Goal: Transaction & Acquisition: Purchase product/service

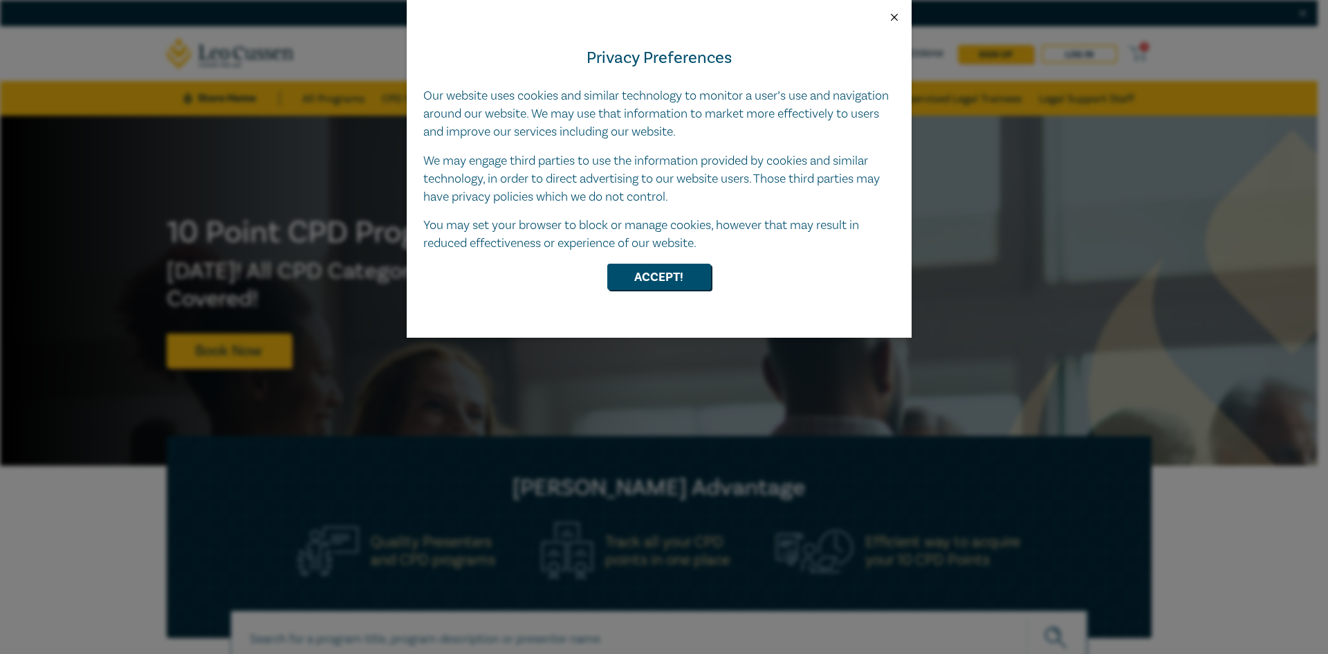
click at [896, 21] on button "Close" at bounding box center [894, 17] width 12 height 12
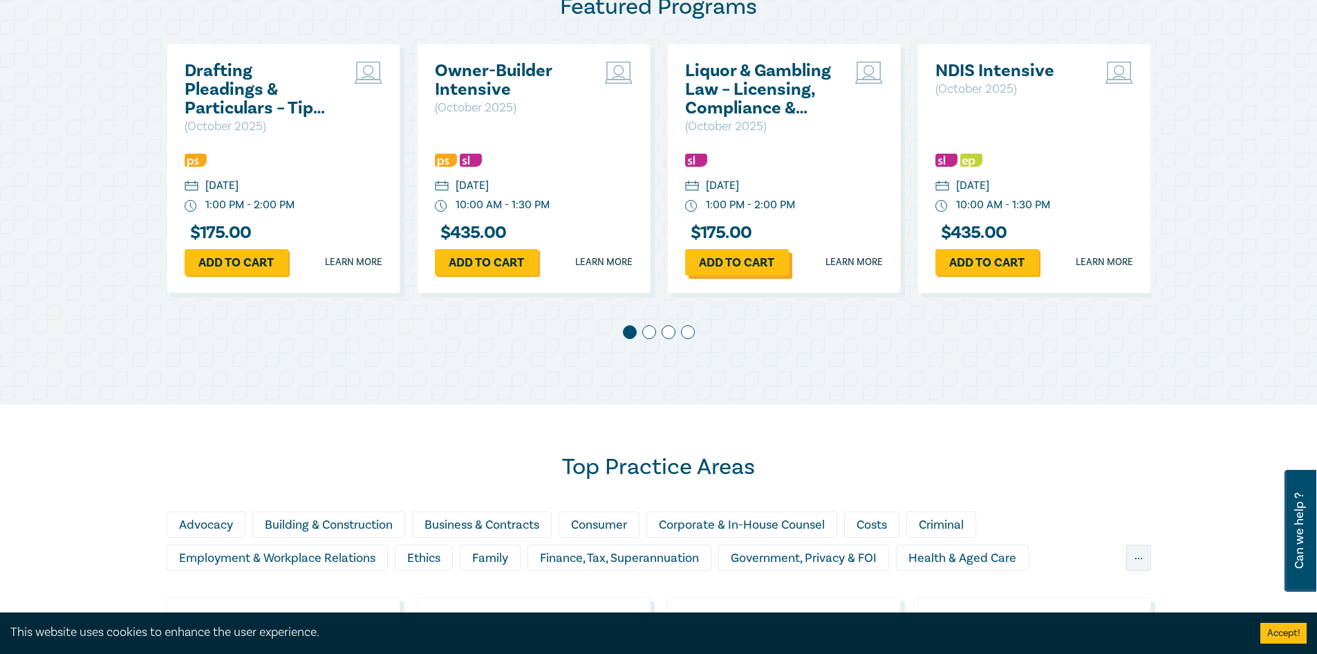
scroll to position [346, 0]
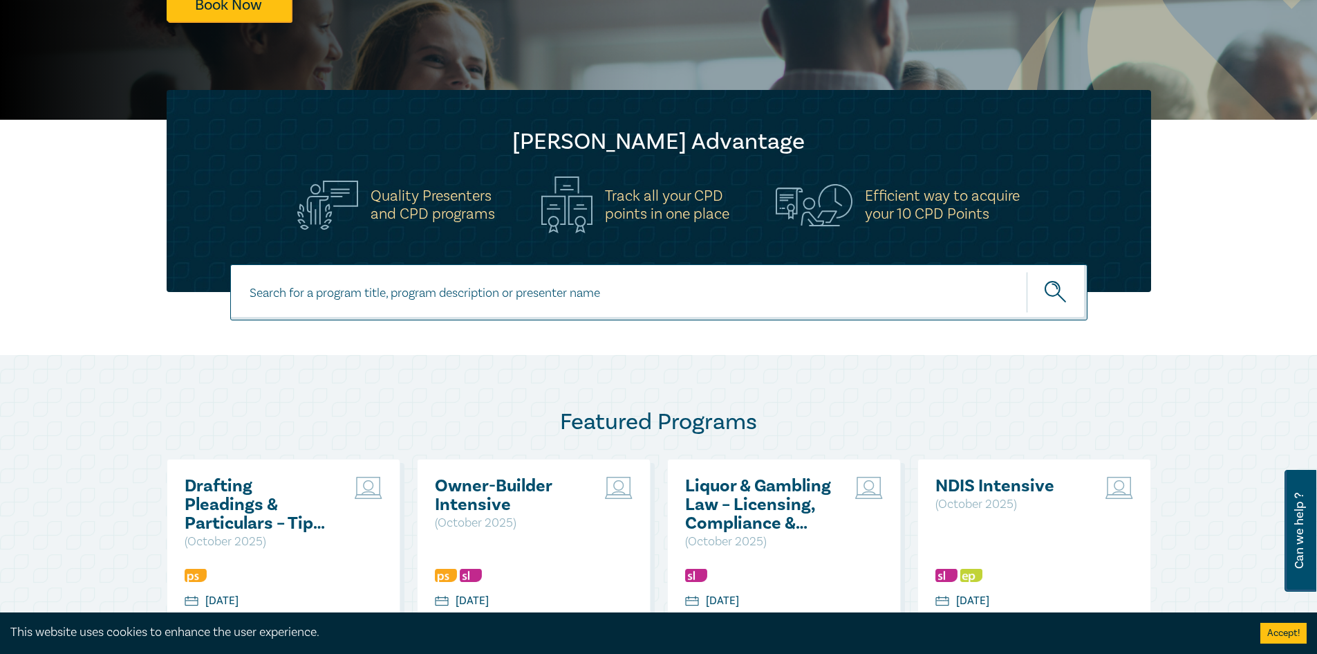
click at [417, 297] on input at bounding box center [659, 292] width 858 height 56
type input "crypto"
click at [1027, 271] on button "submit" at bounding box center [1057, 292] width 61 height 42
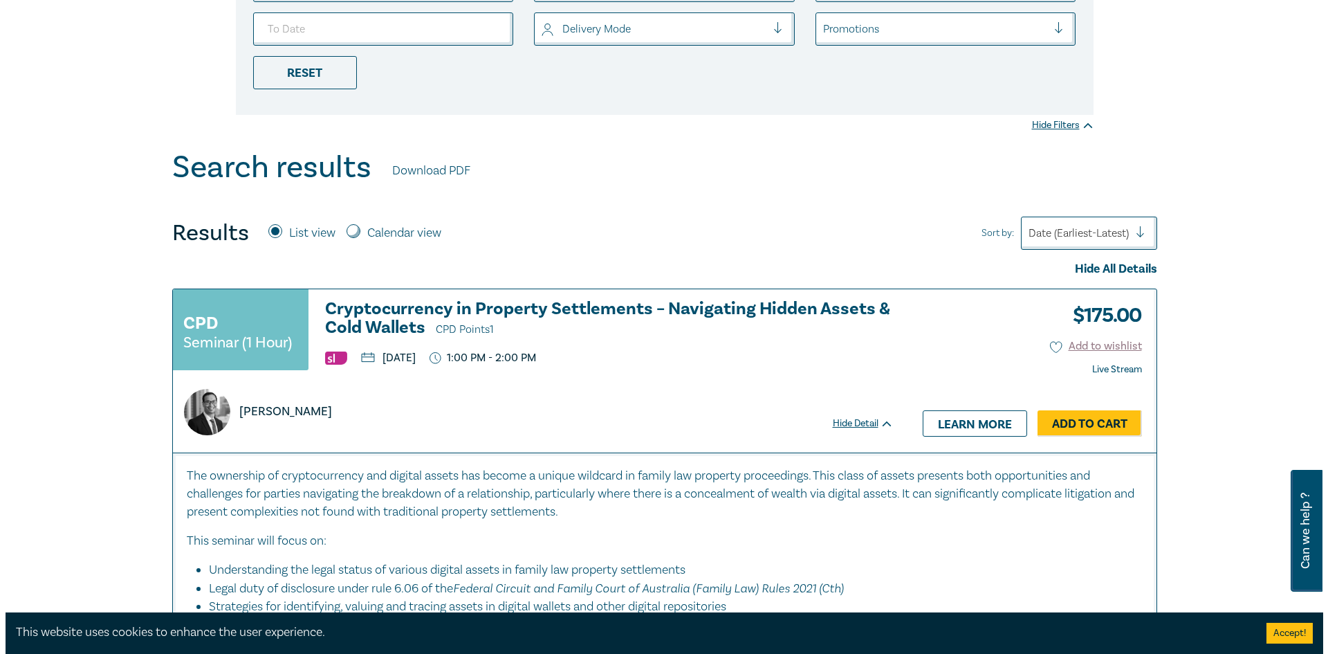
scroll to position [415, 0]
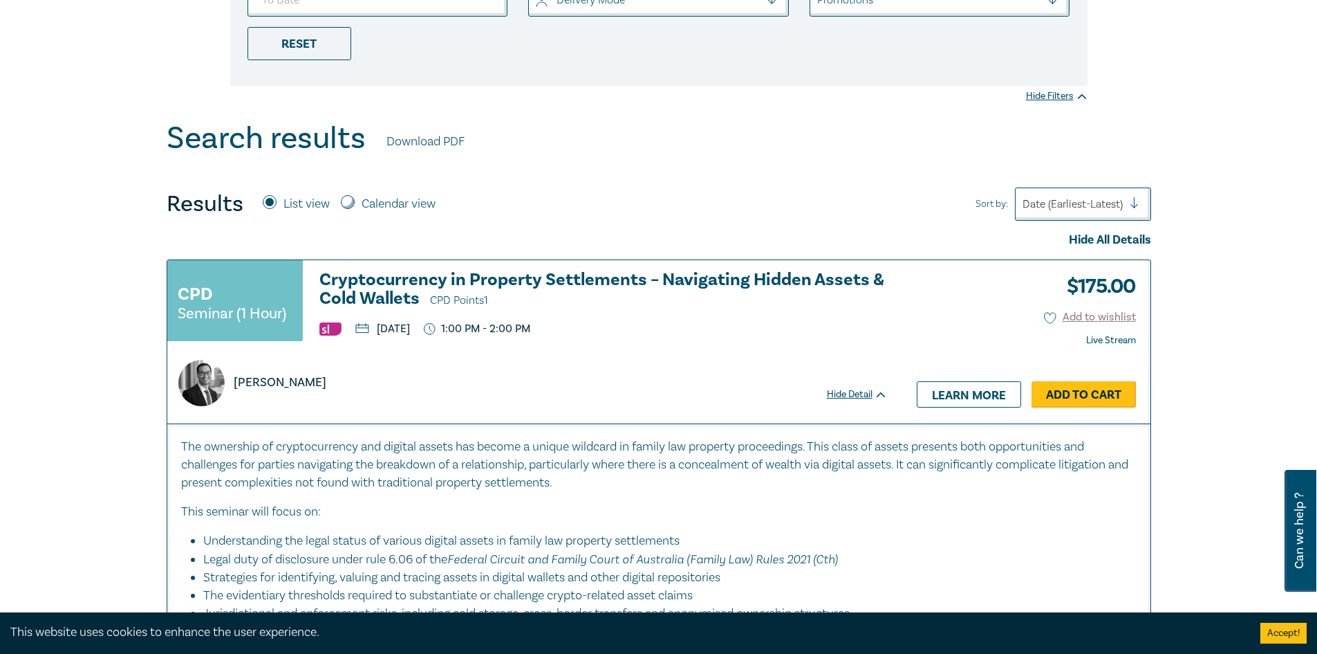
click at [1098, 397] on link "Add to Cart" at bounding box center [1084, 394] width 104 height 26
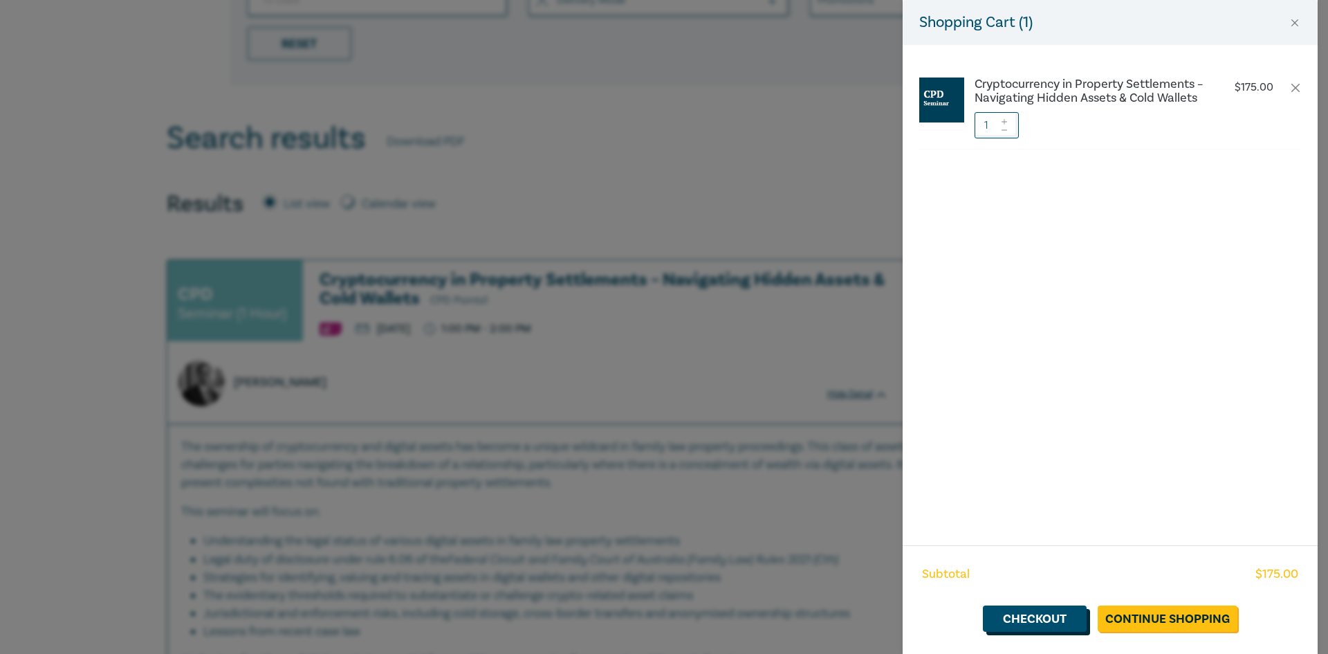
click at [1027, 620] on link "Checkout" at bounding box center [1035, 618] width 104 height 26
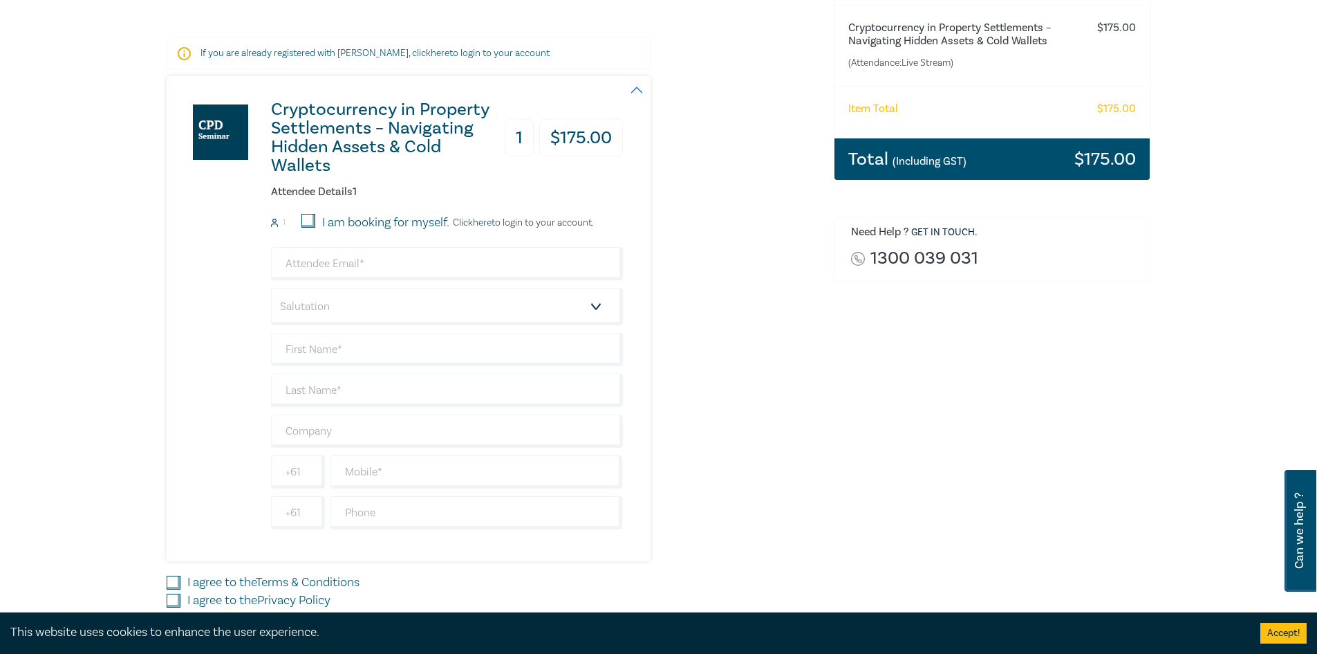
scroll to position [277, 0]
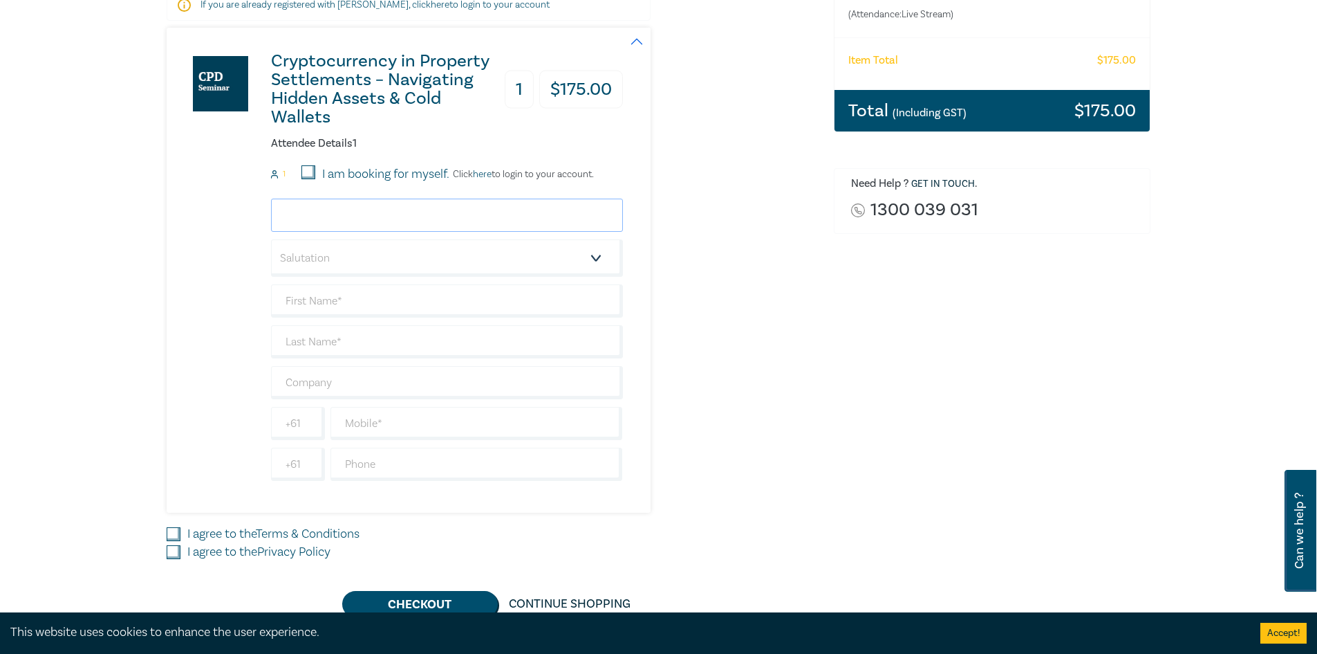
click at [312, 216] on input "email" at bounding box center [447, 214] width 352 height 33
type input "mra@cefamilylaw.com.au"
click at [294, 261] on select "Salutation Mr. Mrs. Ms. Miss Dr. Prof. Other" at bounding box center [447, 257] width 352 height 37
select select "Ms."
click at [271, 239] on select "Salutation Mr. Mrs. Ms. Miss Dr. Prof. Other" at bounding box center [447, 257] width 352 height 37
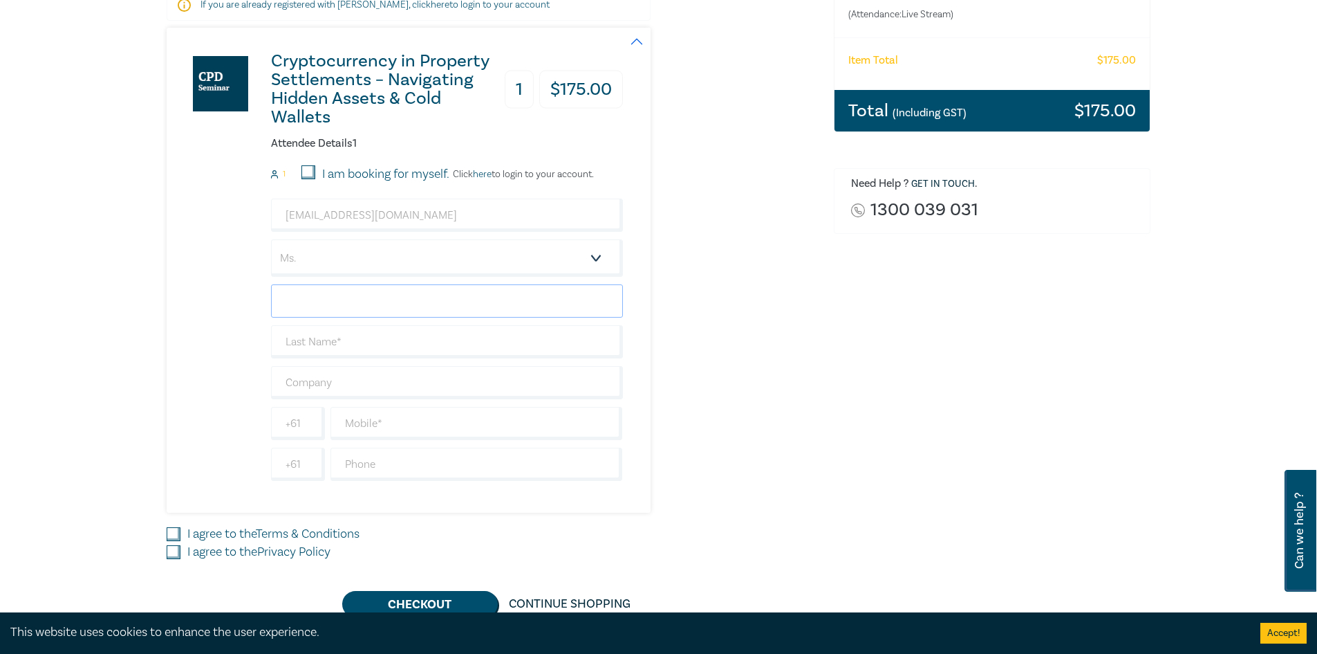
click at [333, 301] on input "text" at bounding box center [447, 300] width 352 height 33
type input "Mary"
type input "Roubos-Altrichter"
click at [362, 380] on input "text" at bounding box center [447, 382] width 352 height 33
click at [295, 386] on input "Ce Family Law" at bounding box center [447, 382] width 352 height 33
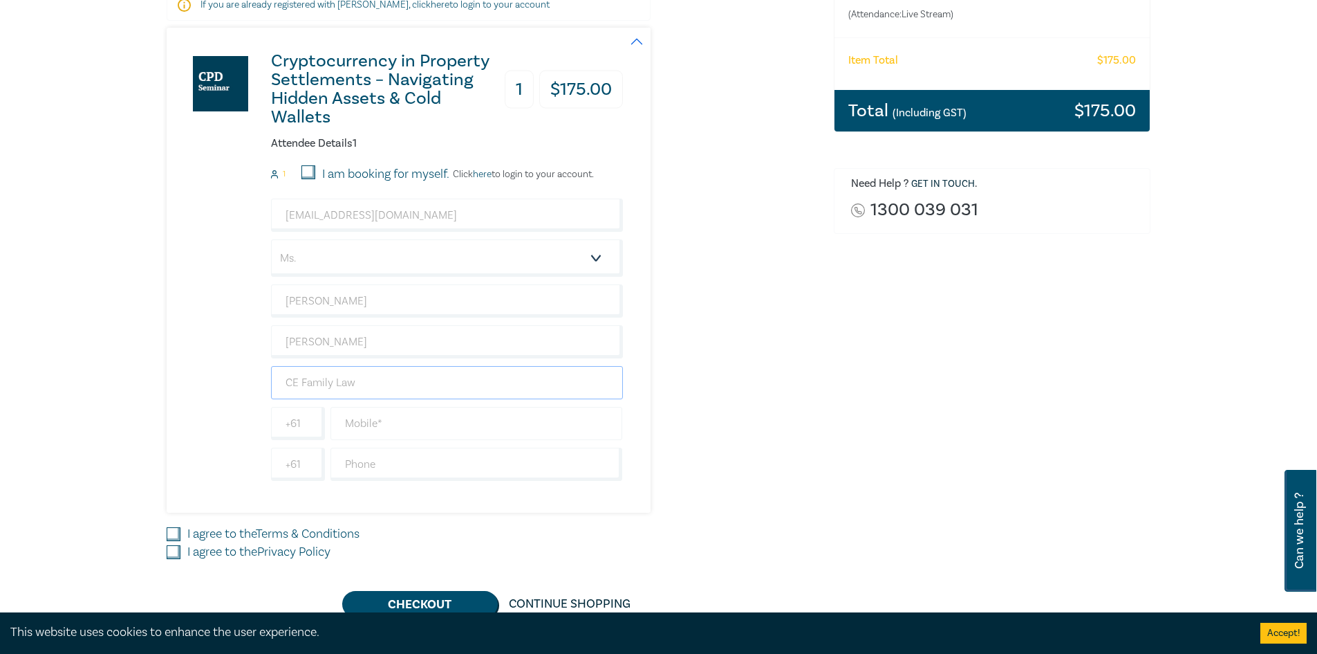
type input "CE Family Law"
click at [423, 416] on input "text" at bounding box center [477, 423] width 293 height 33
type input "0439871651"
click at [375, 473] on input "text" at bounding box center [477, 463] width 293 height 33
type input "0395960222"
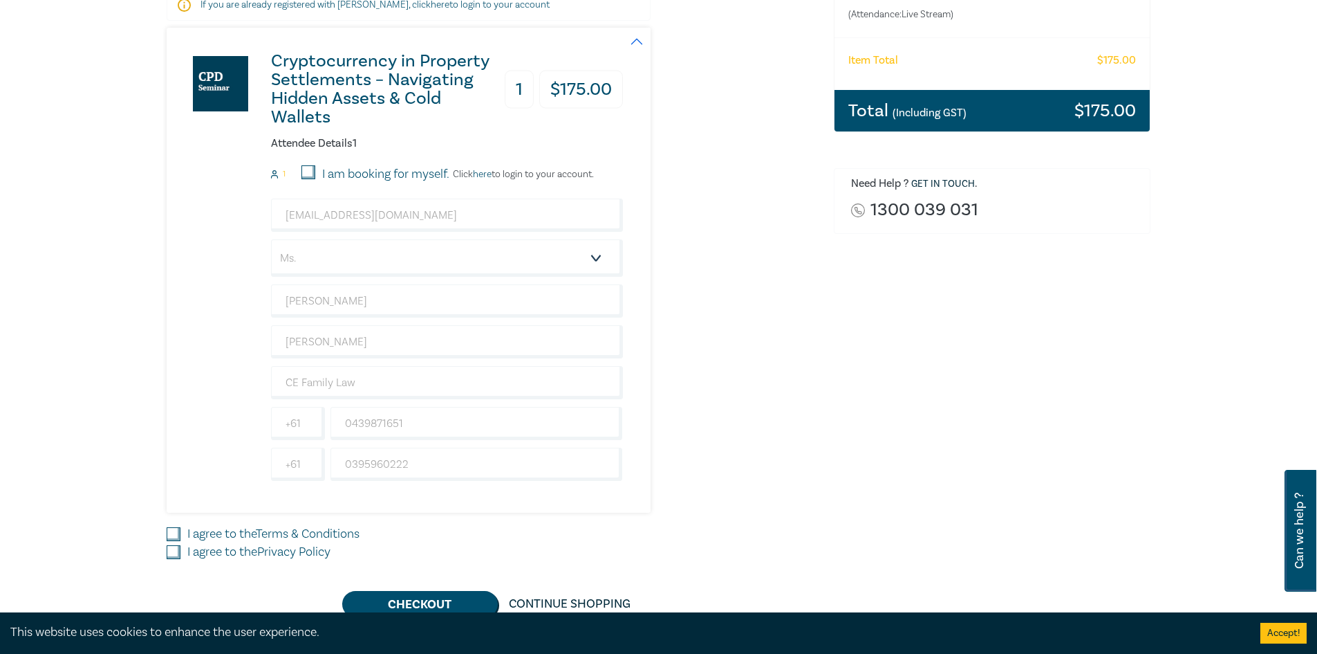
click at [176, 530] on input "I agree to the Terms & Conditions" at bounding box center [174, 534] width 14 height 14
checkbox input "true"
click at [172, 552] on input "I agree to the Privacy Policy" at bounding box center [174, 552] width 14 height 14
checkbox input "true"
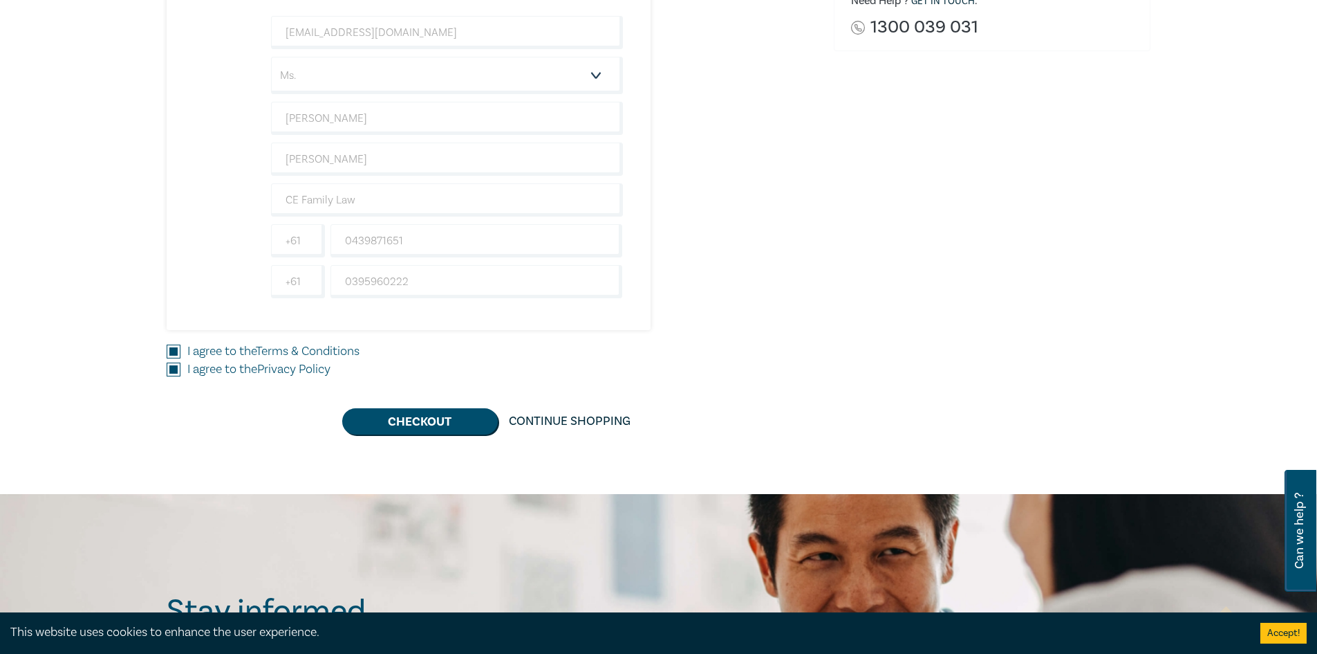
scroll to position [484, 0]
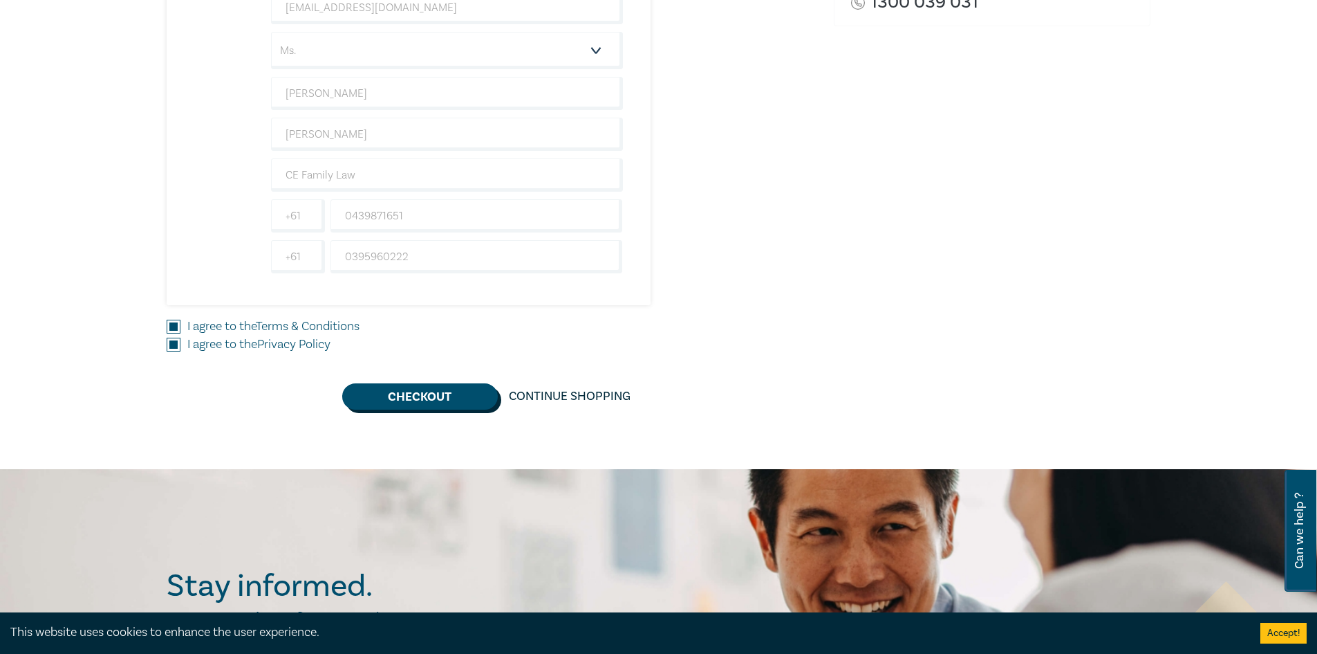
click at [438, 395] on button "Checkout" at bounding box center [420, 396] width 156 height 26
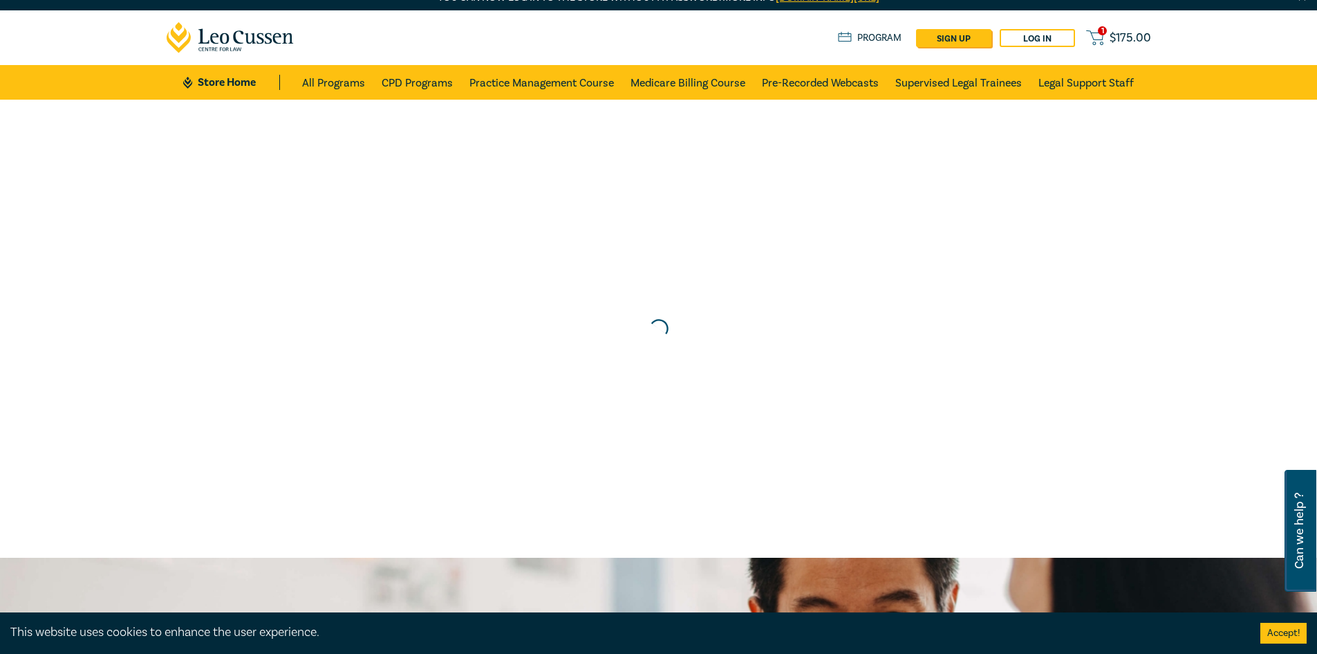
scroll to position [0, 0]
